Goal: Task Accomplishment & Management: Manage account settings

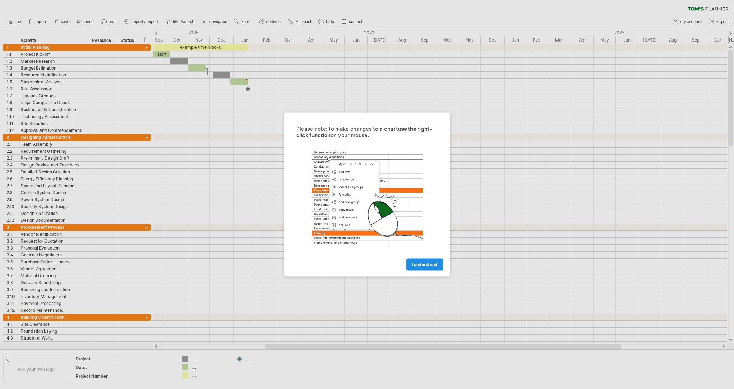
click at [416, 263] on span "I understand" at bounding box center [425, 264] width 26 height 5
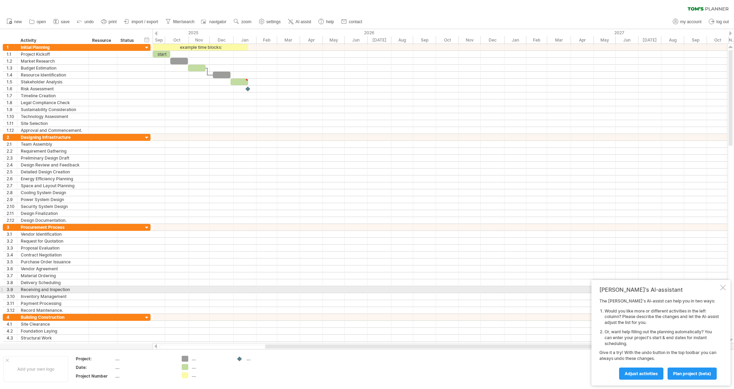
click at [722, 287] on div at bounding box center [723, 288] width 6 height 6
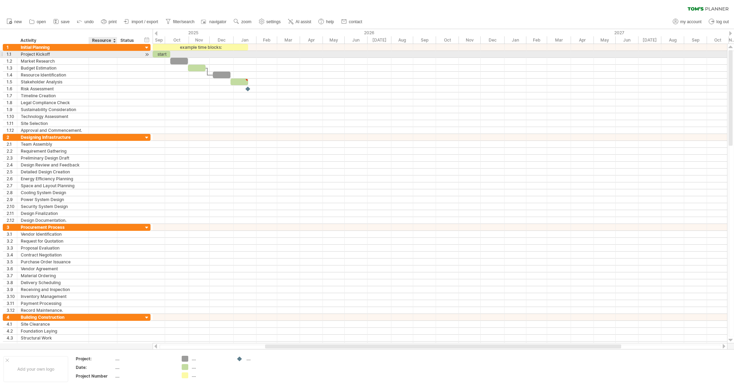
click at [102, 53] on div at bounding box center [102, 54] width 21 height 7
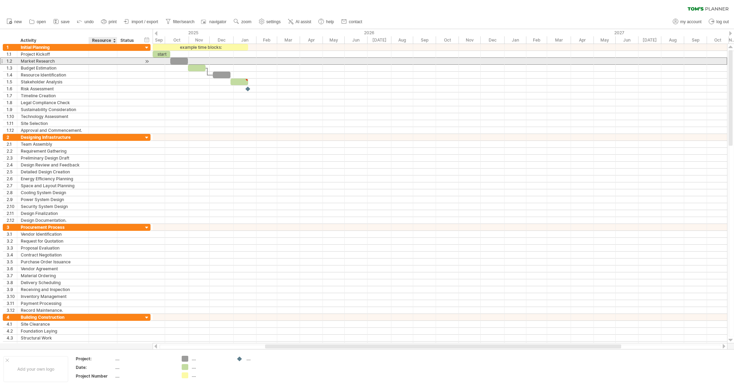
click at [106, 63] on div at bounding box center [102, 61] width 21 height 7
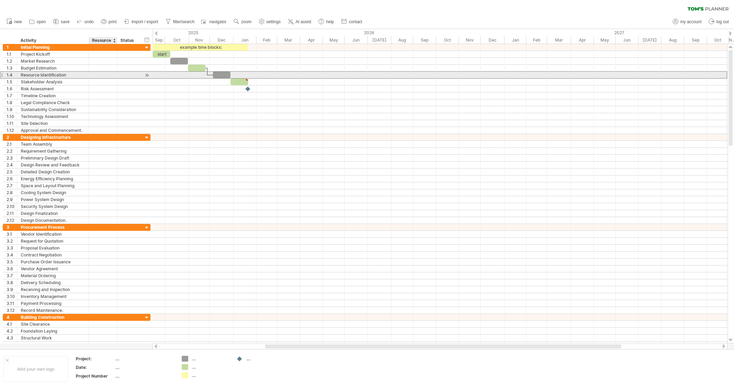
click at [105, 73] on div at bounding box center [102, 75] width 21 height 7
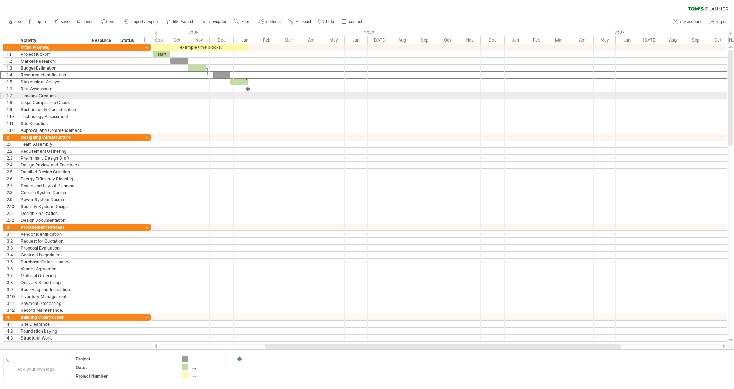
click at [191, 97] on div at bounding box center [440, 95] width 574 height 7
click at [199, 97] on div at bounding box center [440, 95] width 574 height 7
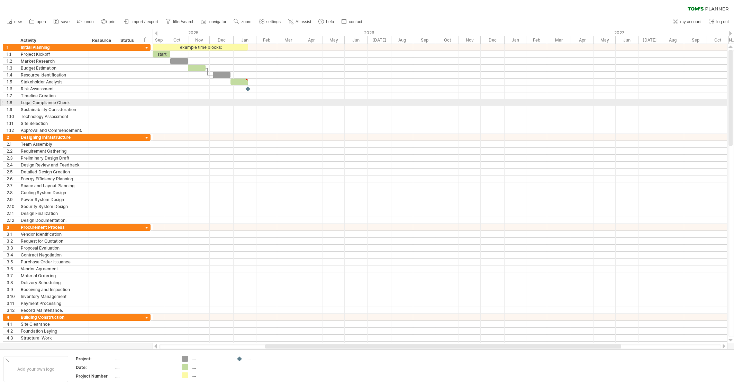
click at [200, 102] on div at bounding box center [440, 102] width 574 height 7
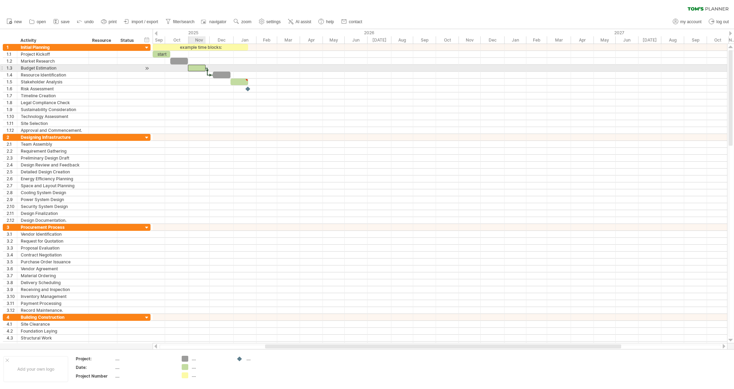
click at [200, 67] on div at bounding box center [197, 68] width 18 height 7
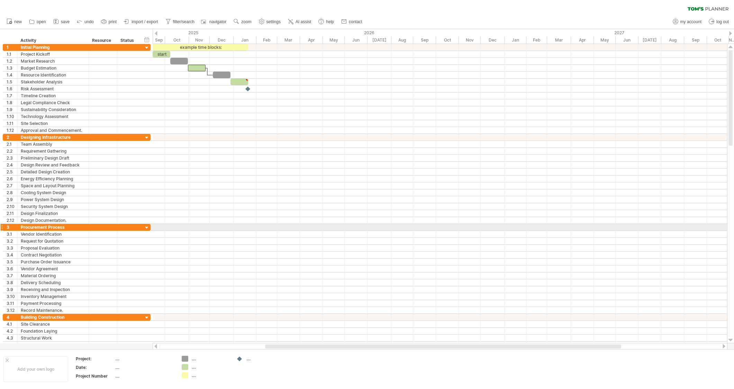
click at [146, 228] on div at bounding box center [147, 227] width 7 height 7
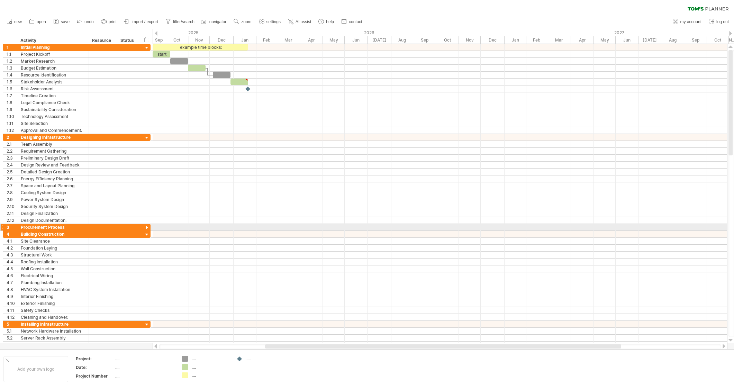
click at [146, 228] on div at bounding box center [147, 227] width 7 height 7
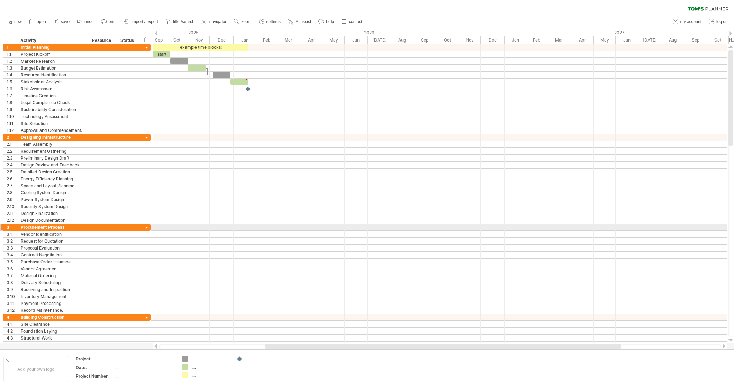
click at [146, 228] on div at bounding box center [147, 227] width 7 height 7
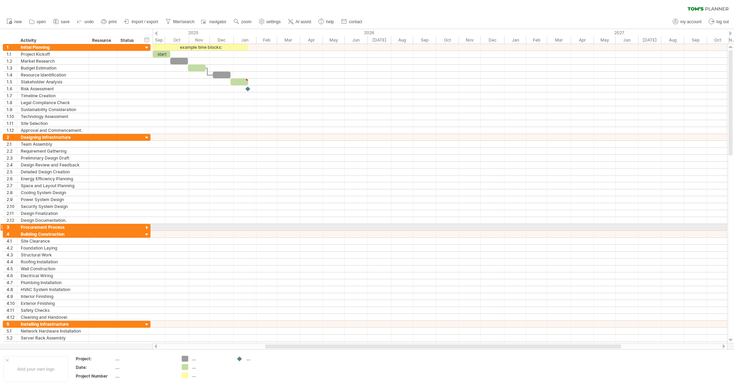
click at [146, 228] on div at bounding box center [147, 227] width 7 height 7
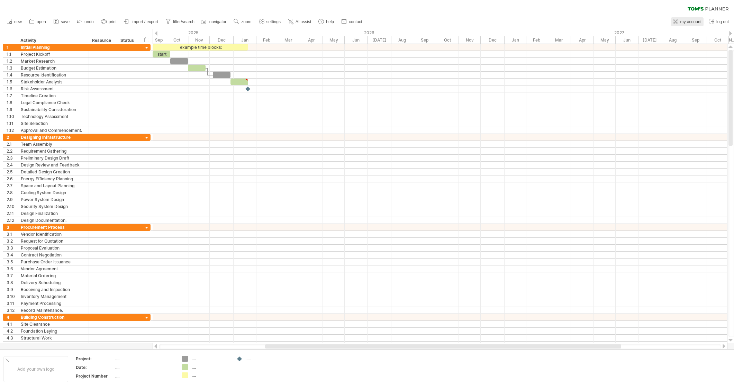
click at [690, 22] on span "my account" at bounding box center [690, 21] width 21 height 5
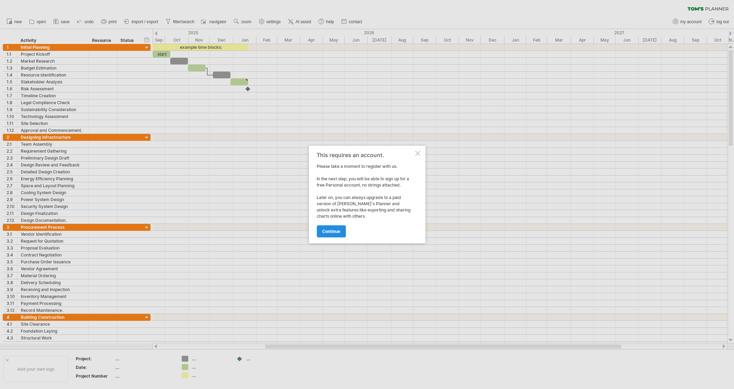
click at [330, 231] on span "continue" at bounding box center [331, 231] width 18 height 5
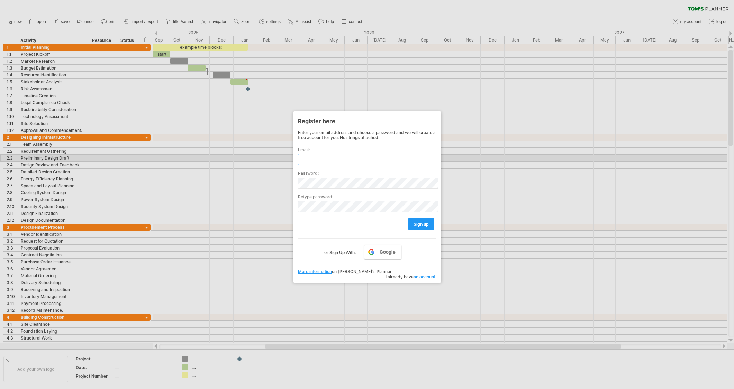
click at [332, 159] on input "text" at bounding box center [368, 159] width 140 height 11
type input "**********"
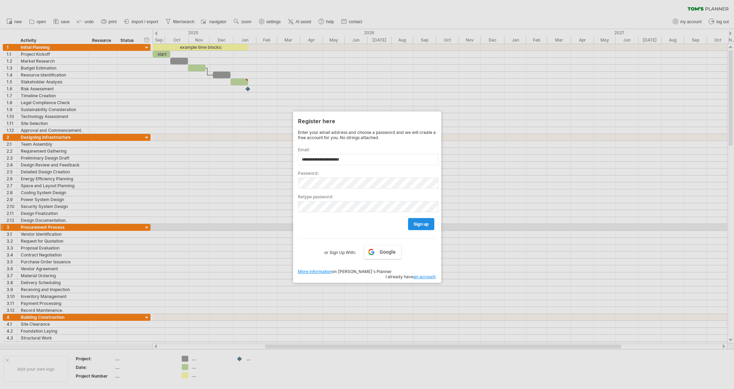
click at [424, 225] on span "sign up" at bounding box center [420, 223] width 15 height 5
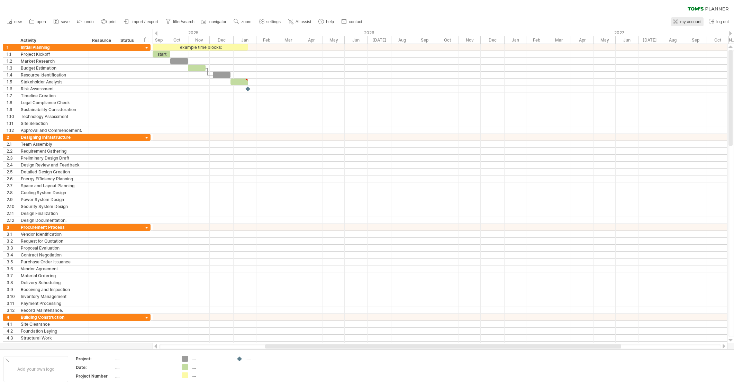
click at [687, 19] on link "my account" at bounding box center [687, 21] width 33 height 9
type input "**********"
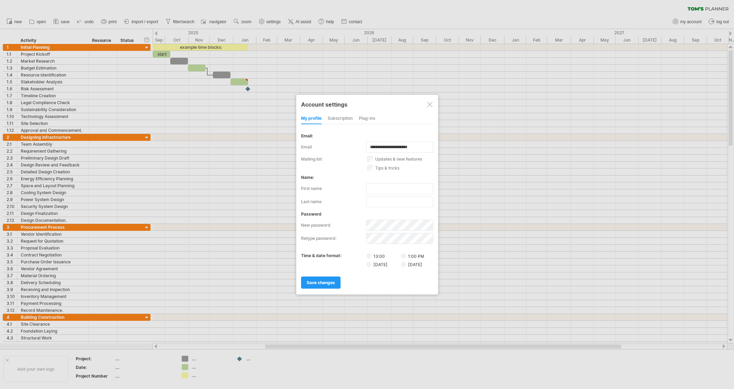
click at [339, 118] on div "subscription" at bounding box center [340, 118] width 25 height 11
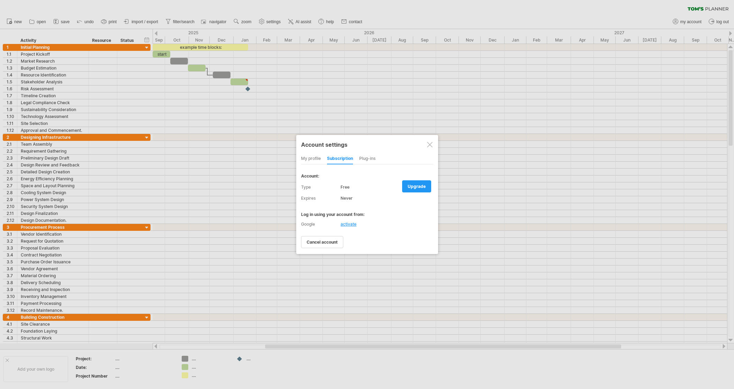
click at [367, 156] on div "Plug-ins" at bounding box center [367, 158] width 16 height 11
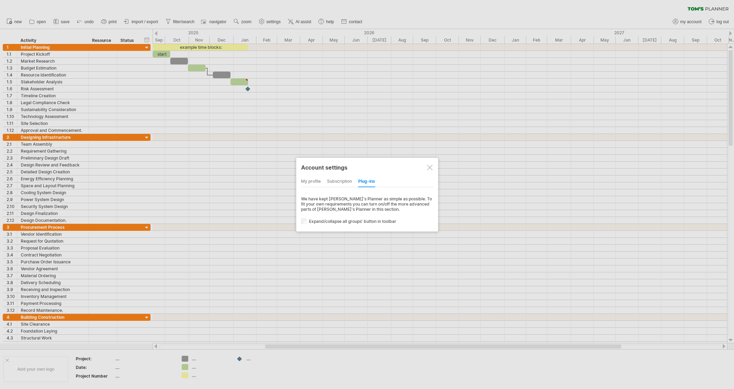
click at [429, 169] on div at bounding box center [430, 168] width 6 height 6
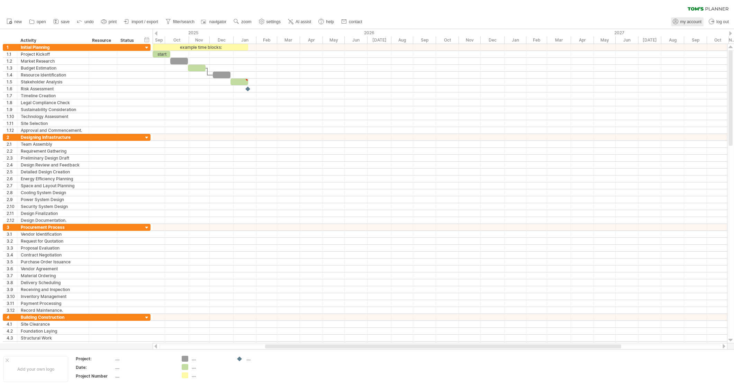
click at [684, 22] on span "my account" at bounding box center [690, 21] width 21 height 5
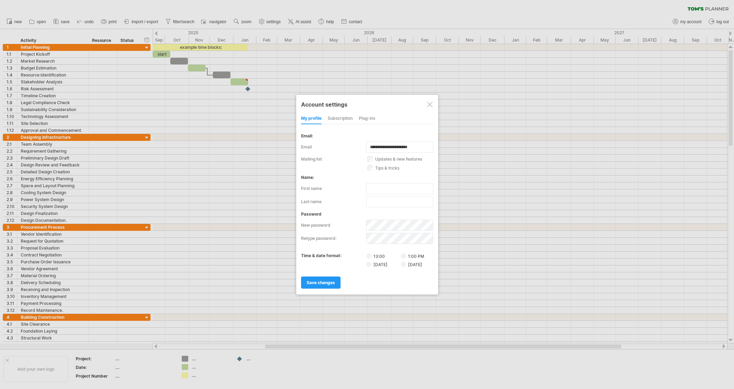
click at [346, 118] on div "subscription" at bounding box center [340, 118] width 25 height 11
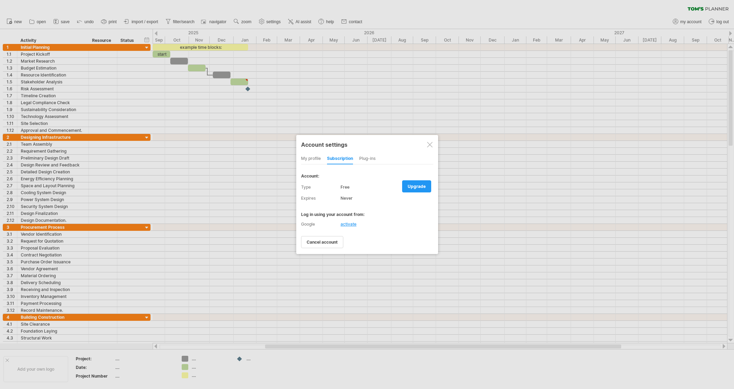
click at [308, 160] on div "my profile" at bounding box center [311, 158] width 20 height 11
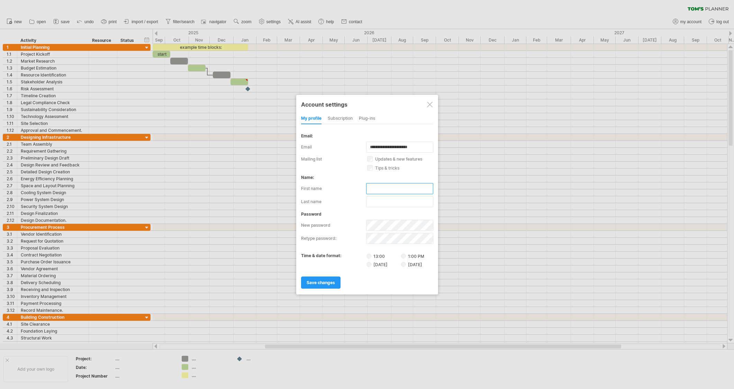
click at [384, 189] on input "text" at bounding box center [399, 188] width 67 height 11
type input "*****"
type input "**********"
click at [323, 284] on span "save changes" at bounding box center [320, 282] width 28 height 5
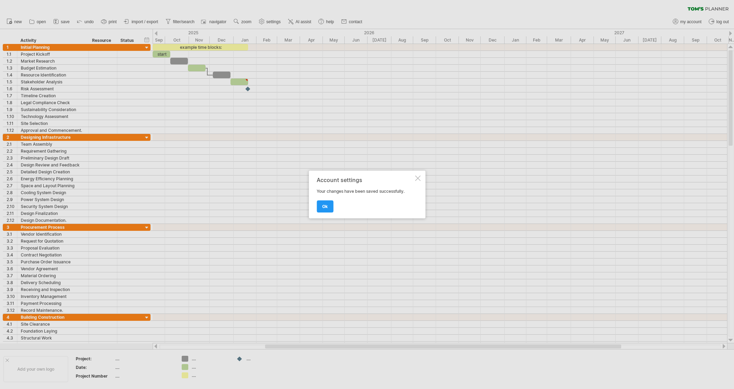
click at [329, 205] on link "ok" at bounding box center [324, 206] width 17 height 12
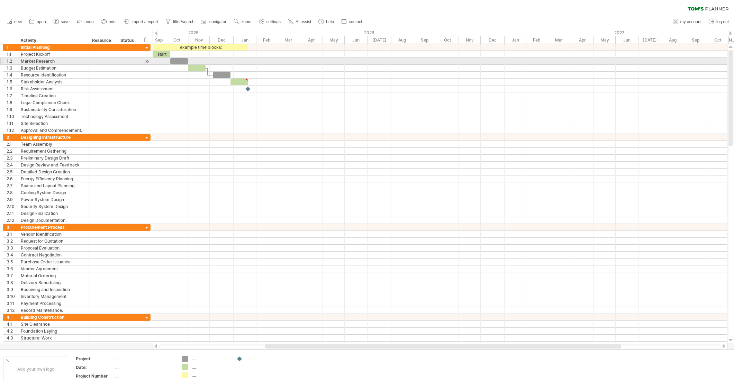
click at [182, 60] on div at bounding box center [179, 61] width 18 height 7
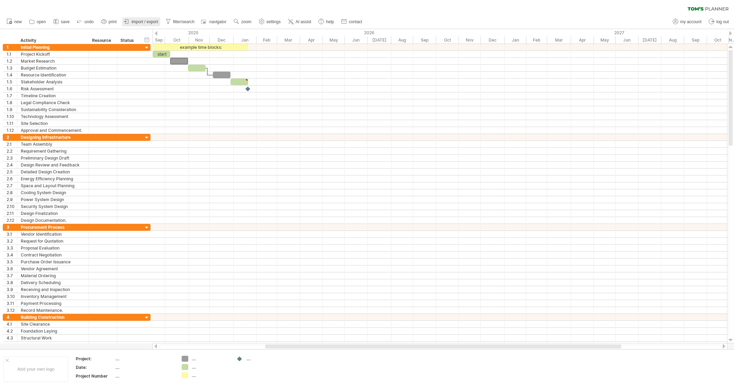
click at [148, 23] on span "import / export" at bounding box center [144, 21] width 27 height 5
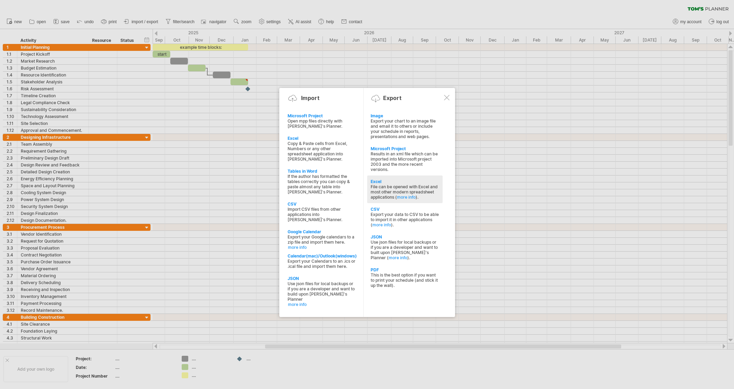
click at [384, 190] on div "File can be opened with Excel and most other modern spreadsheet applications ( …" at bounding box center [404, 192] width 68 height 16
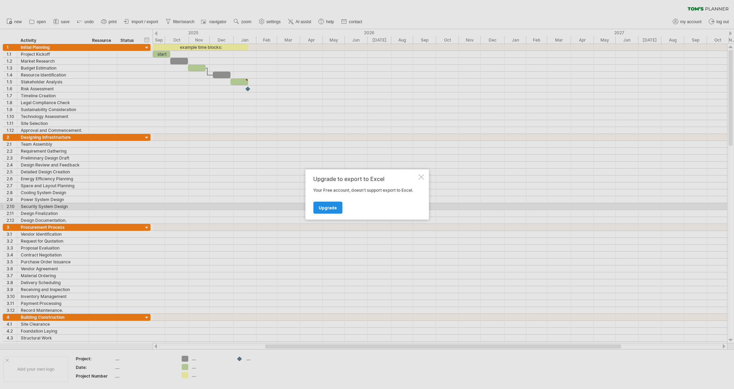
click at [325, 206] on span "Upgrade" at bounding box center [328, 207] width 18 height 5
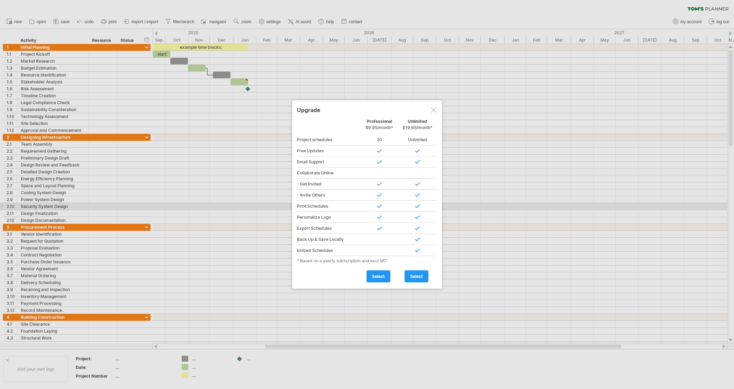
click at [432, 110] on div at bounding box center [434, 110] width 6 height 6
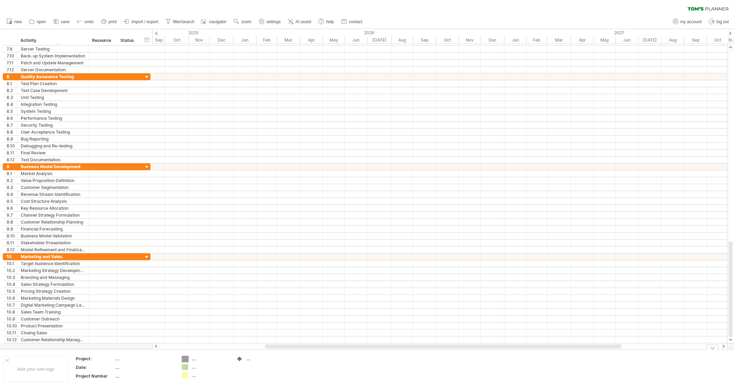
click at [185, 358] on div "Trying to reach [DOMAIN_NAME] Connected again... 0% clear filter new 1" at bounding box center [367, 194] width 734 height 389
click at [47, 366] on div "Add your own logo" at bounding box center [35, 369] width 65 height 26
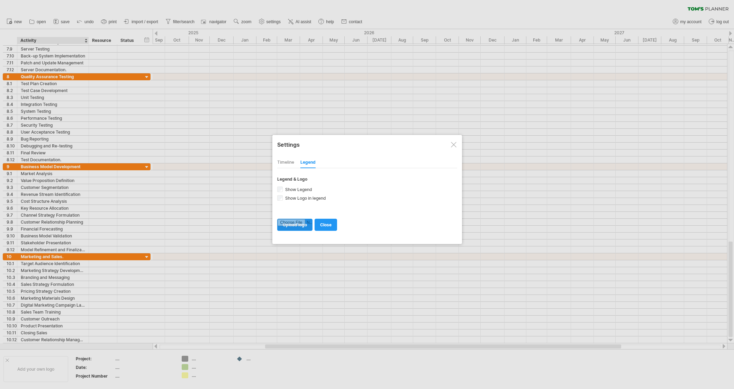
click at [296, 223] on input "file" at bounding box center [294, 224] width 35 height 11
type input "**********"
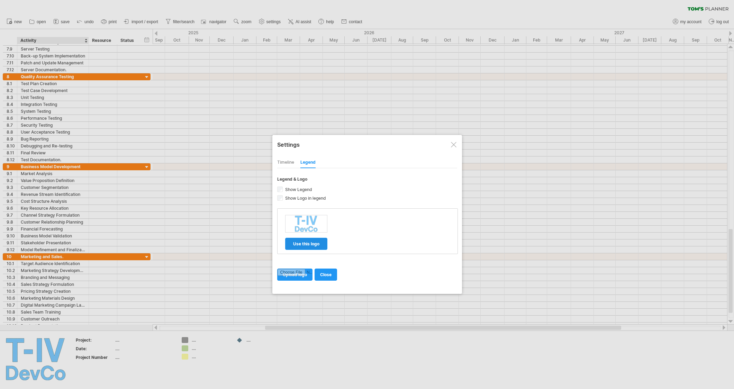
click at [304, 243] on span "use this logo" at bounding box center [306, 243] width 26 height 5
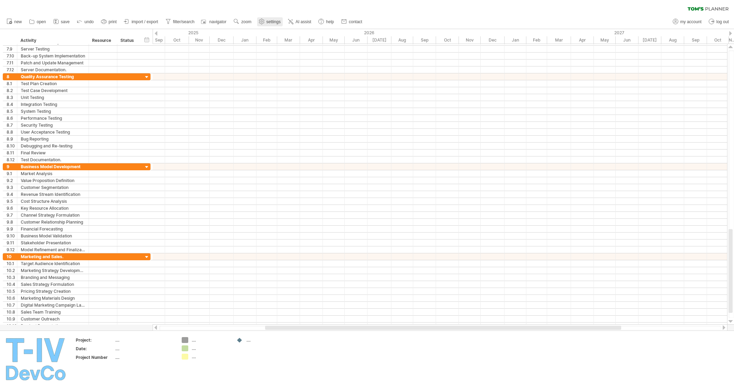
click at [265, 19] on use at bounding box center [261, 21] width 7 height 7
select select "*"
select select "**"
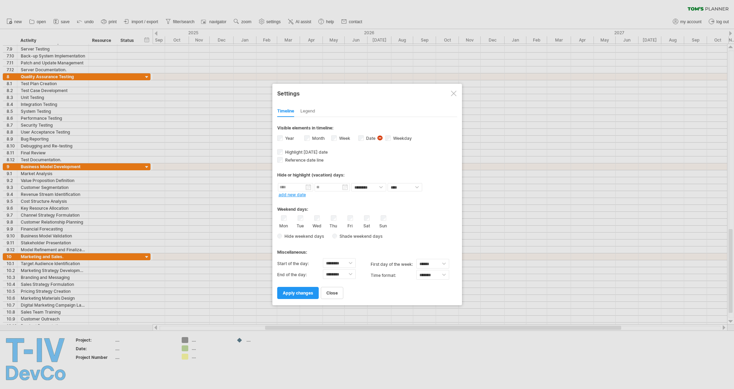
click at [310, 108] on div "Legend" at bounding box center [307, 111] width 15 height 11
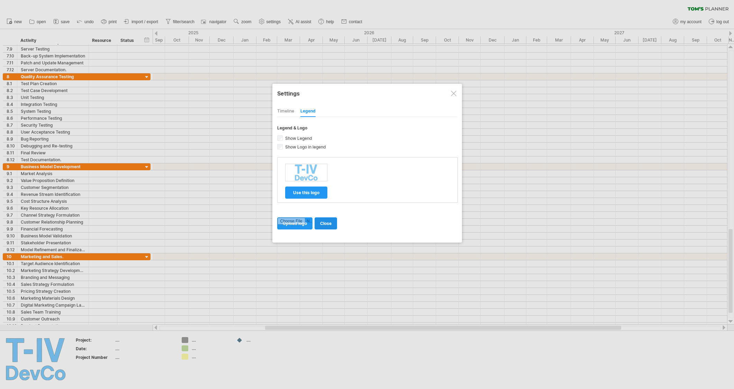
click at [331, 225] on span "close" at bounding box center [325, 223] width 11 height 5
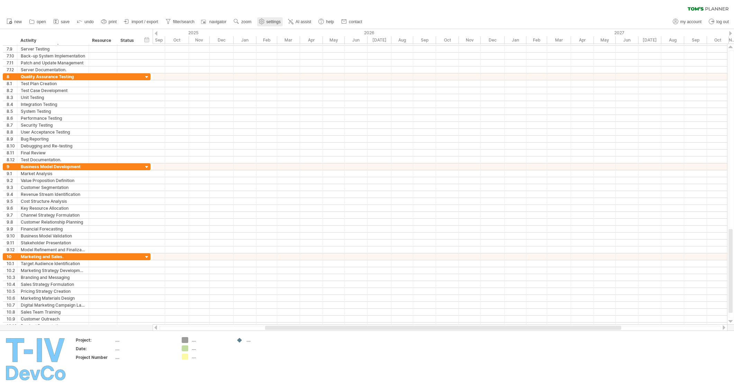
click at [272, 21] on span "settings" at bounding box center [273, 21] width 14 height 5
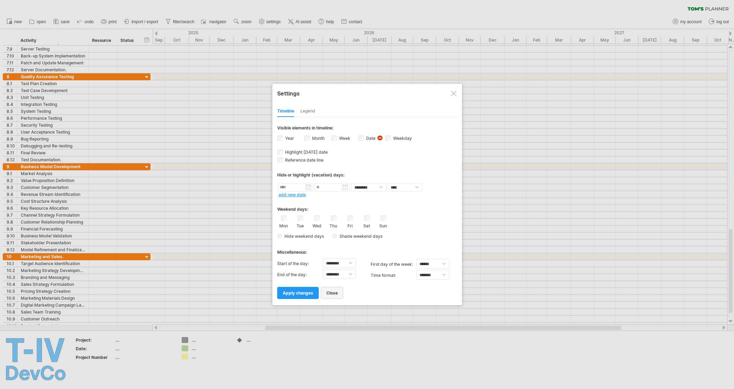
click at [330, 292] on span "close" at bounding box center [331, 292] width 11 height 5
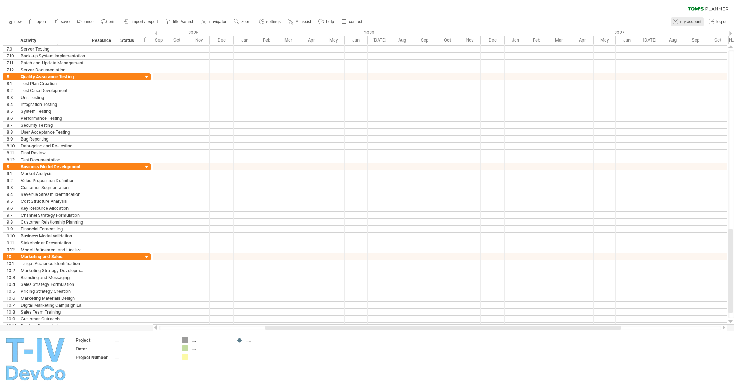
click at [692, 21] on span "my account" at bounding box center [690, 21] width 21 height 5
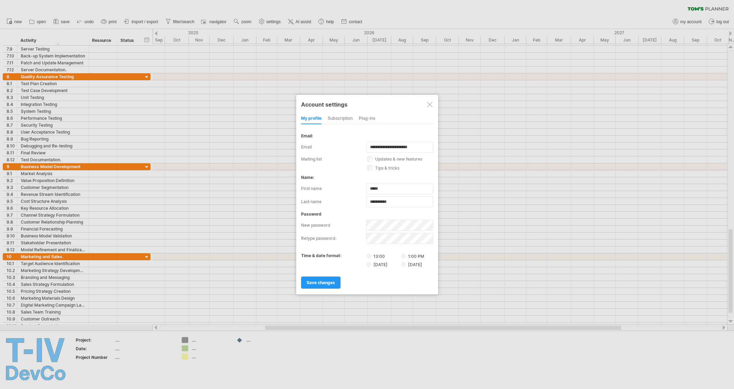
click at [429, 106] on div at bounding box center [430, 105] width 6 height 6
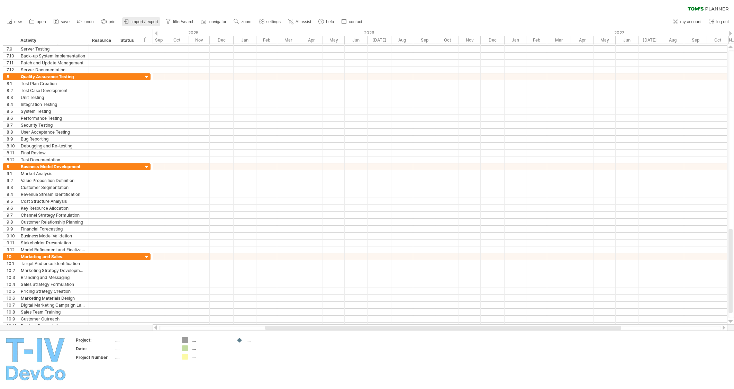
click at [147, 19] on span "import / export" at bounding box center [144, 21] width 27 height 5
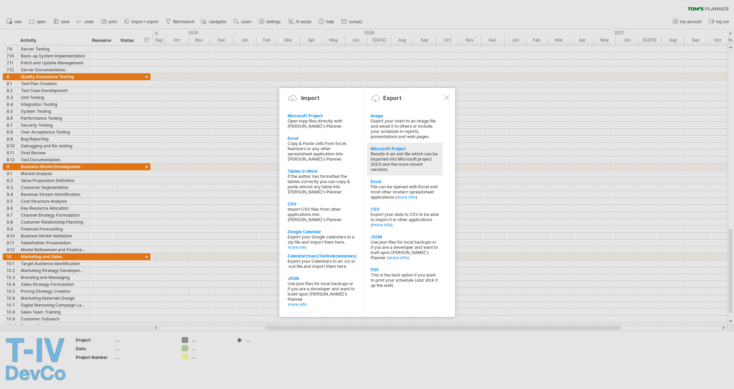
click at [389, 157] on div "Results in an xml file which can be imported into Microsoft project 2003 and th…" at bounding box center [404, 161] width 68 height 21
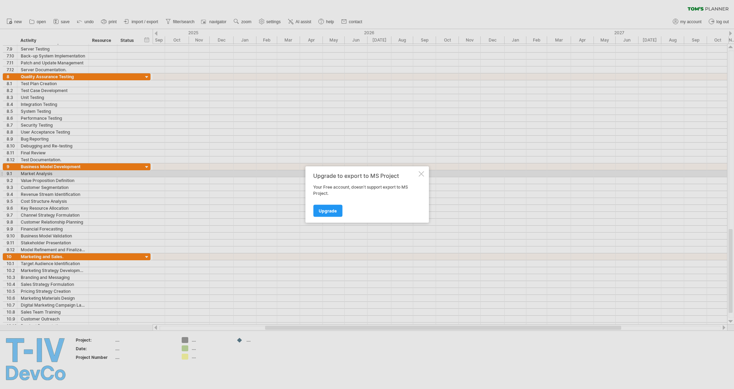
click at [423, 172] on div at bounding box center [421, 174] width 6 height 6
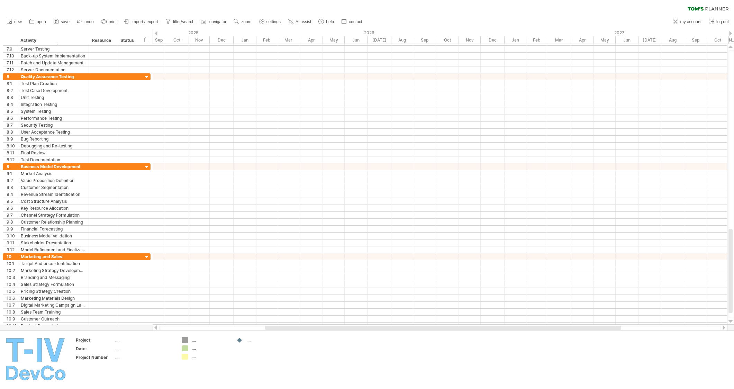
click at [140, 16] on ul "new open" at bounding box center [184, 22] width 362 height 15
click at [146, 22] on span "import / export" at bounding box center [144, 21] width 27 height 5
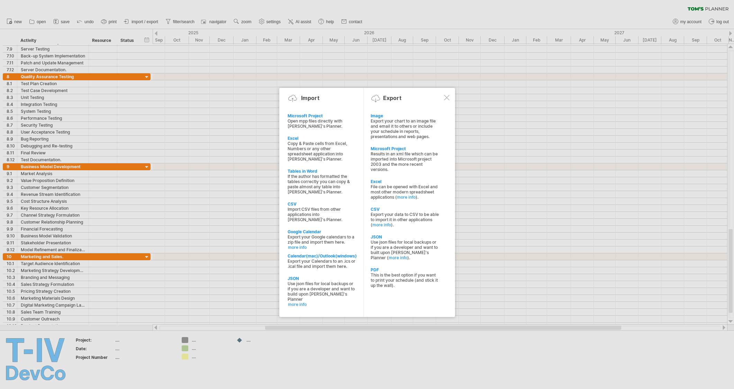
click at [448, 96] on div at bounding box center [447, 98] width 6 height 6
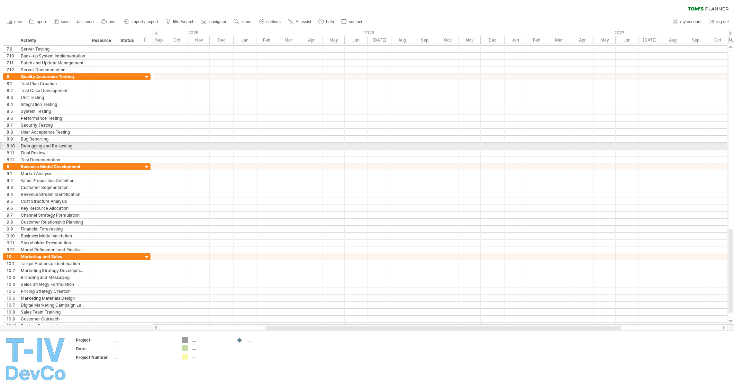
click at [318, 142] on div at bounding box center [440, 145] width 574 height 7
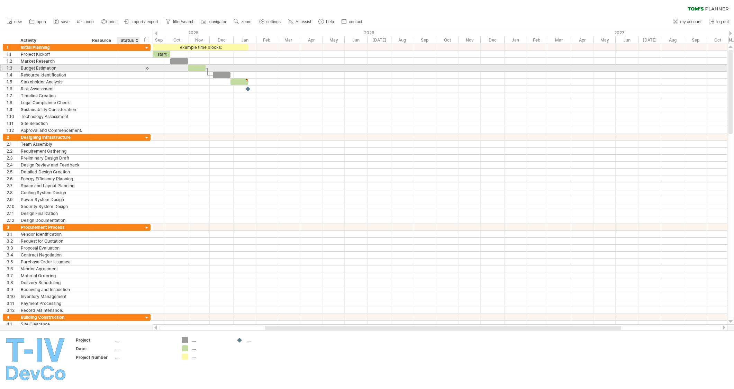
click at [146, 67] on div at bounding box center [147, 68] width 7 height 7
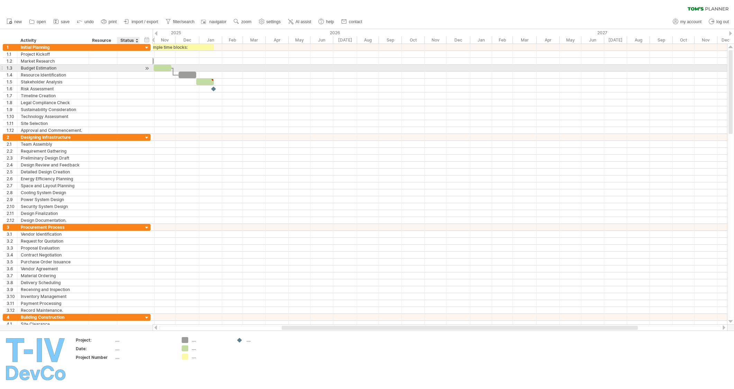
click at [146, 67] on div at bounding box center [147, 68] width 7 height 7
click at [147, 59] on div at bounding box center [147, 61] width 7 height 7
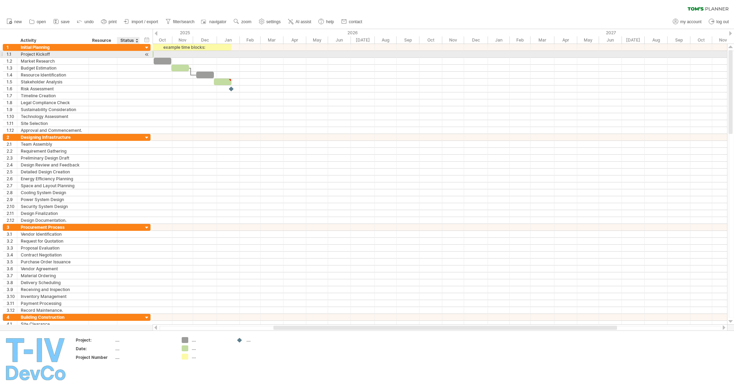
click at [146, 54] on div at bounding box center [147, 54] width 7 height 7
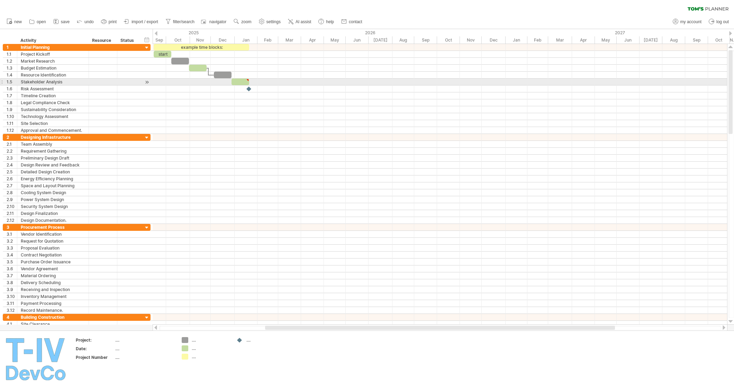
click at [201, 84] on div at bounding box center [440, 82] width 574 height 7
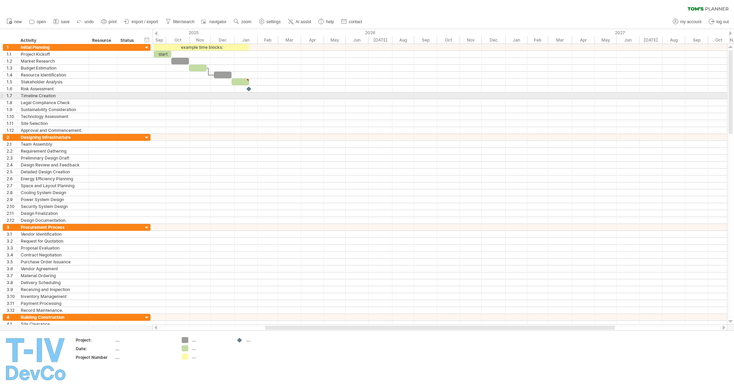
click at [207, 94] on div at bounding box center [440, 95] width 574 height 7
click at [202, 98] on div at bounding box center [440, 95] width 574 height 7
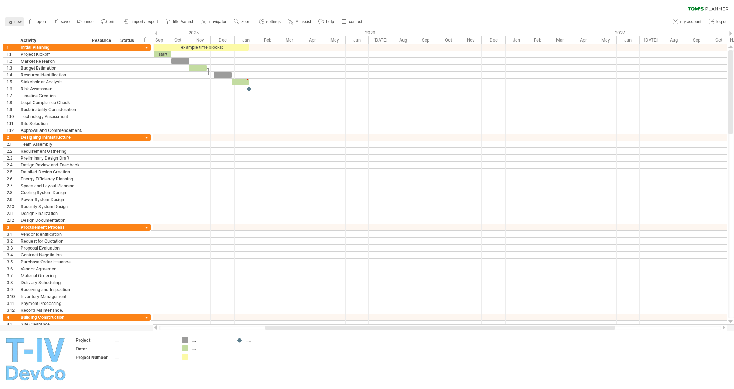
click at [17, 20] on span "new" at bounding box center [18, 21] width 8 height 5
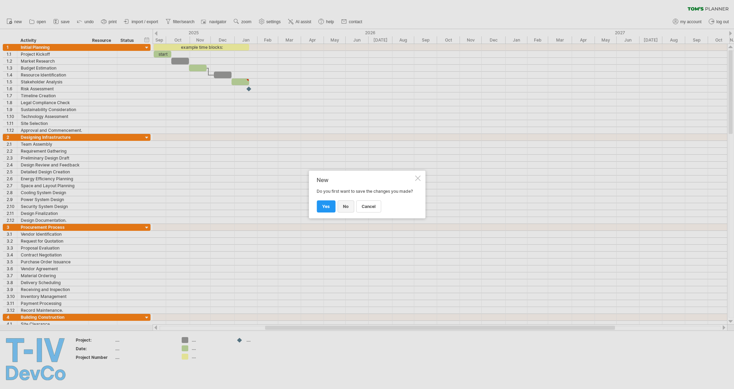
click at [346, 204] on span "no" at bounding box center [346, 206] width 6 height 5
